Goal: Task Accomplishment & Management: Manage account settings

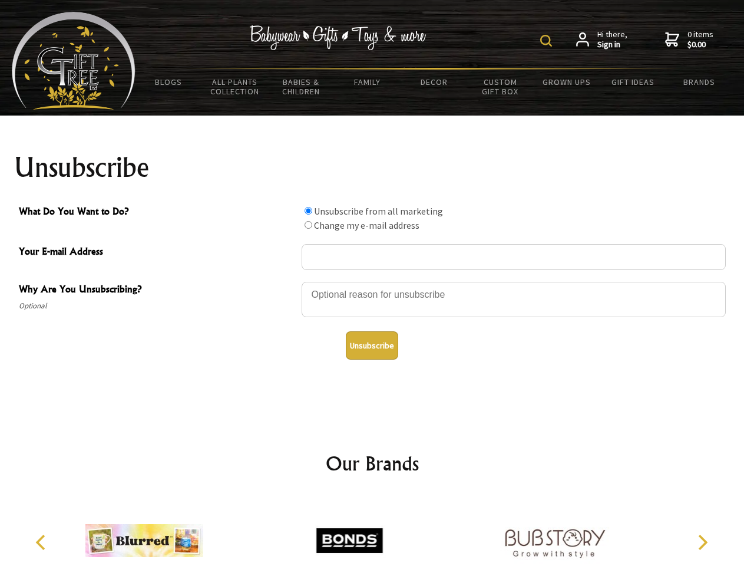
click at [548, 41] on img at bounding box center [546, 41] width 12 height 12
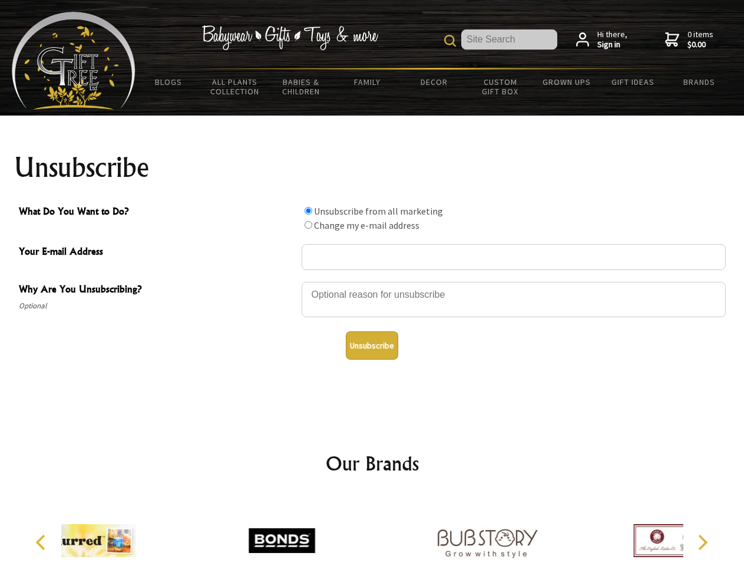
click at [372, 281] on div at bounding box center [514, 300] width 424 height 41
click at [308, 210] on input "What Do You Want to Do?" at bounding box center [309, 211] width 8 height 8
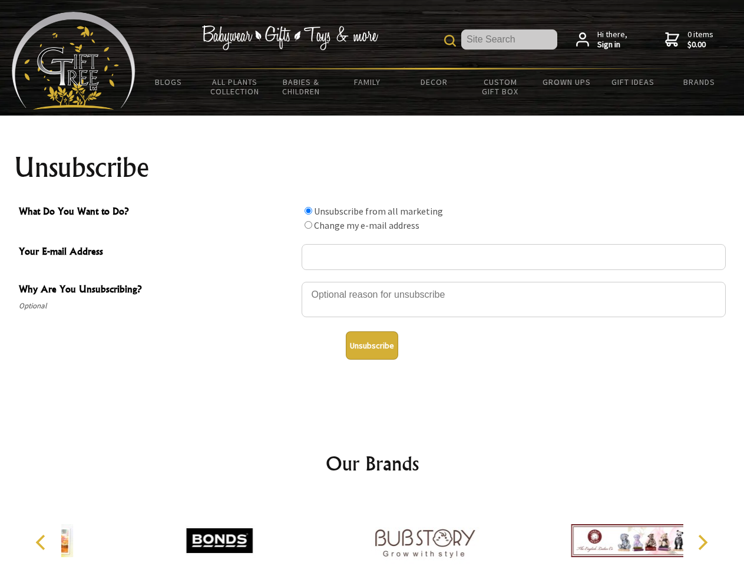
click at [308, 224] on input "What Do You Want to Do?" at bounding box center [309, 225] width 8 height 8
radio input "true"
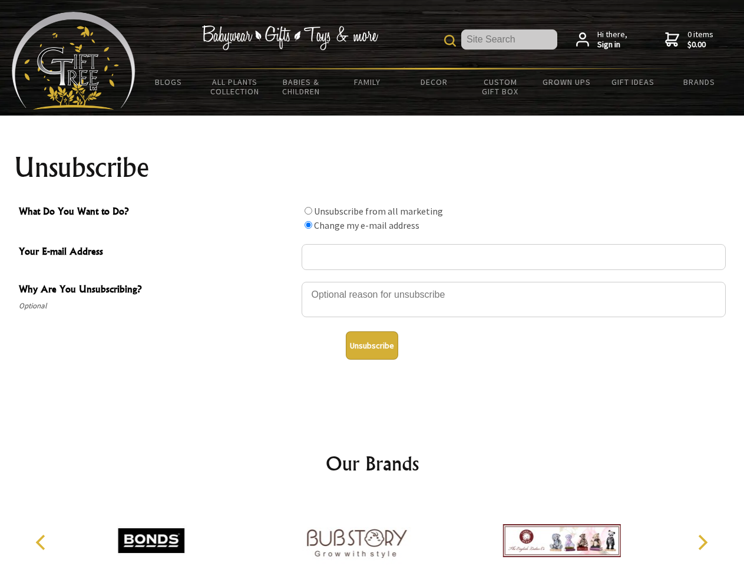
click at [372, 345] on button "Unsubscribe" at bounding box center [372, 345] width 52 height 28
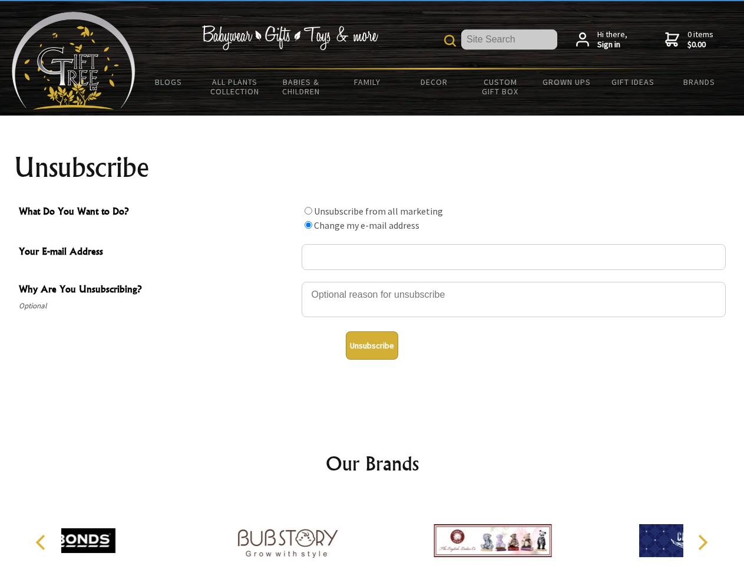
click at [42, 542] on icon "Previous" at bounding box center [41, 541] width 15 height 15
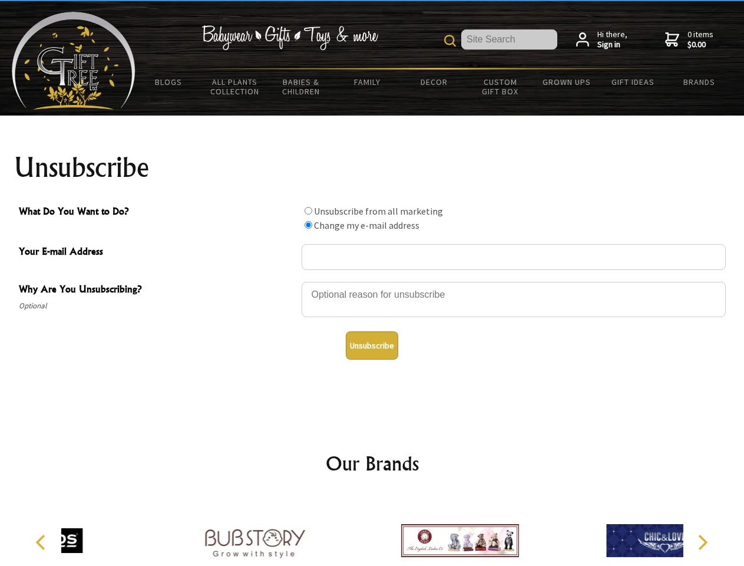
click at [702, 542] on icon "Next" at bounding box center [701, 541] width 15 height 15
